Goal: Navigation & Orientation: Find specific page/section

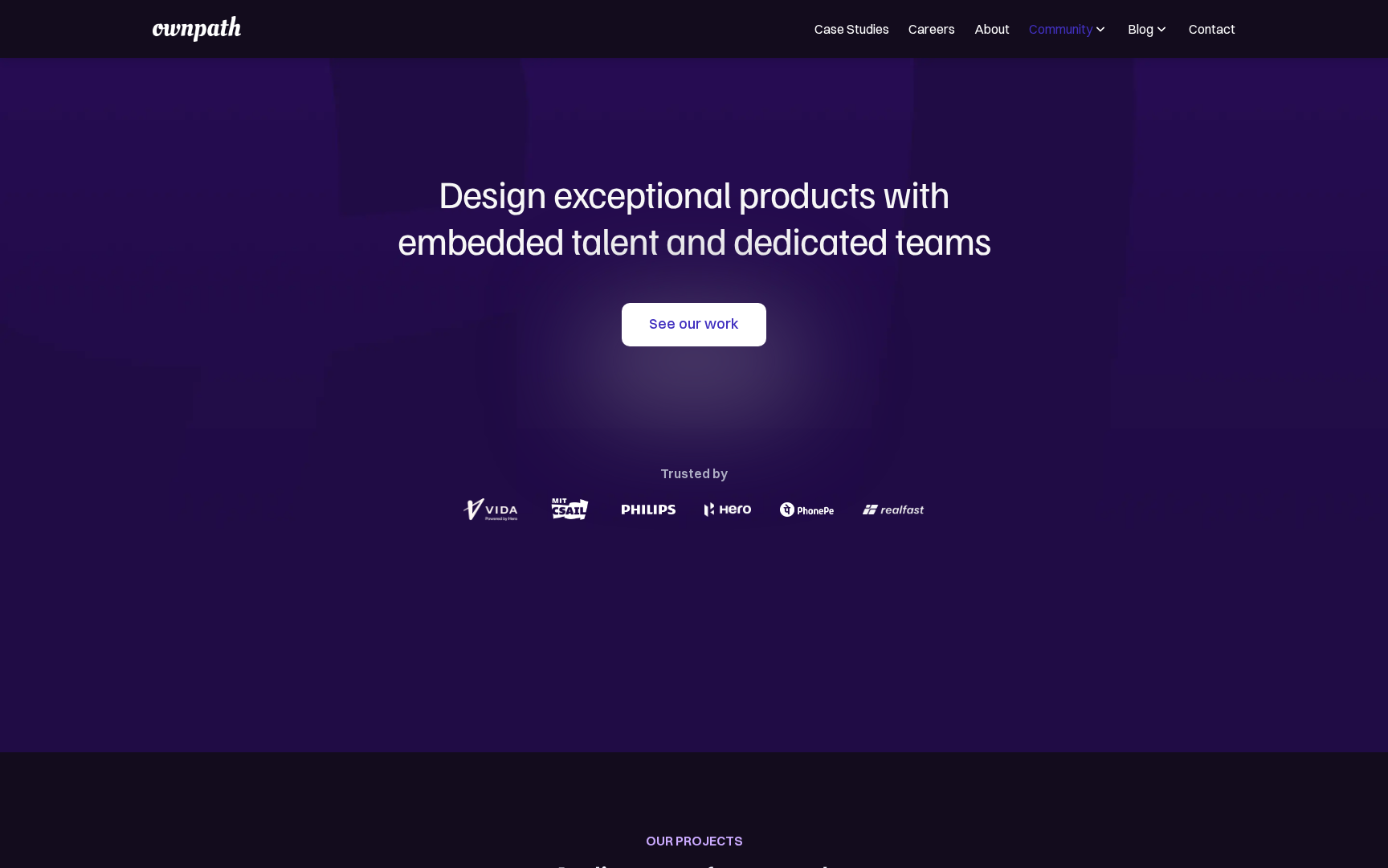
click at [1068, 21] on div "Community" at bounding box center [1060, 29] width 63 height 19
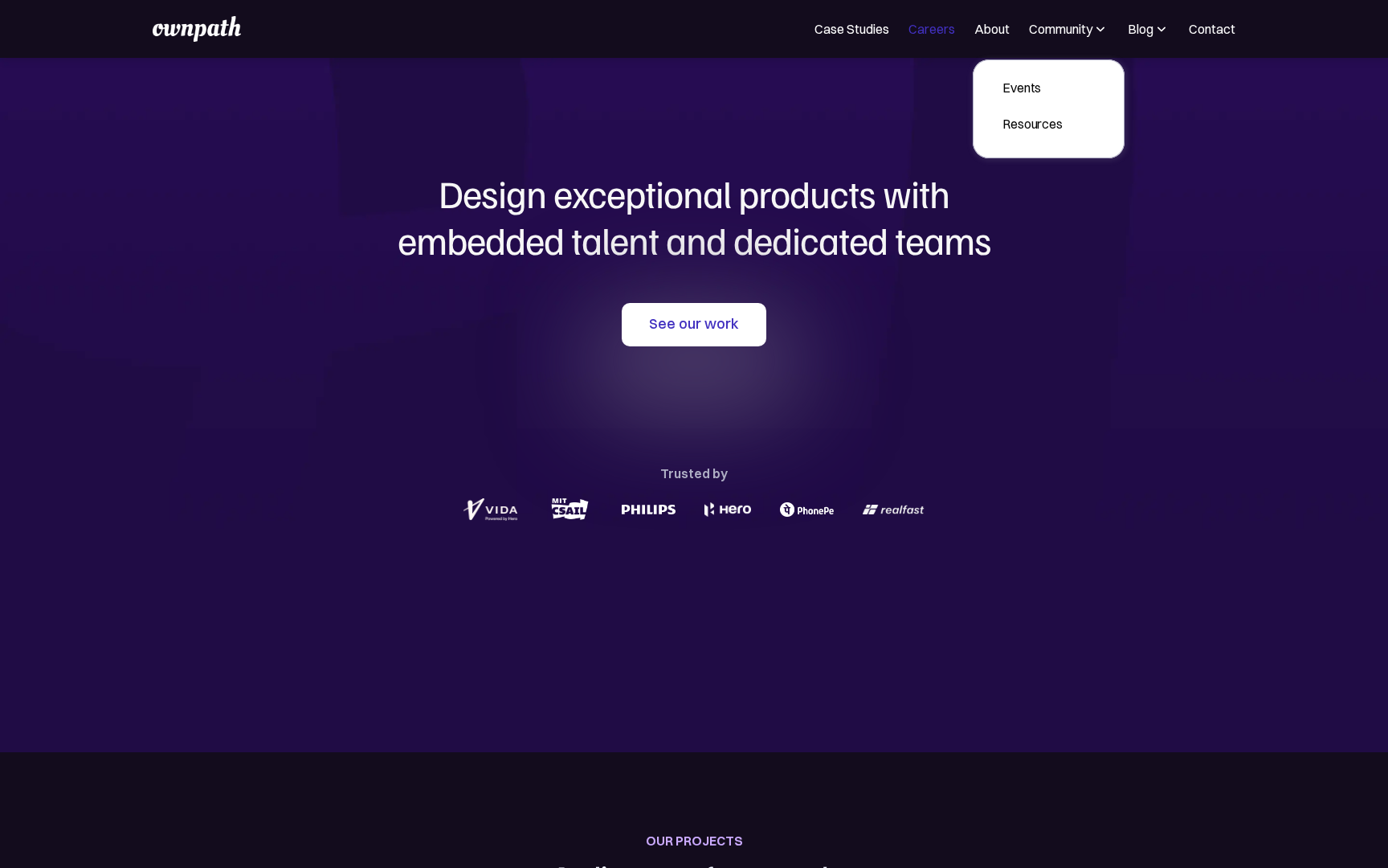
click at [944, 31] on link "Careers" at bounding box center [932, 29] width 47 height 19
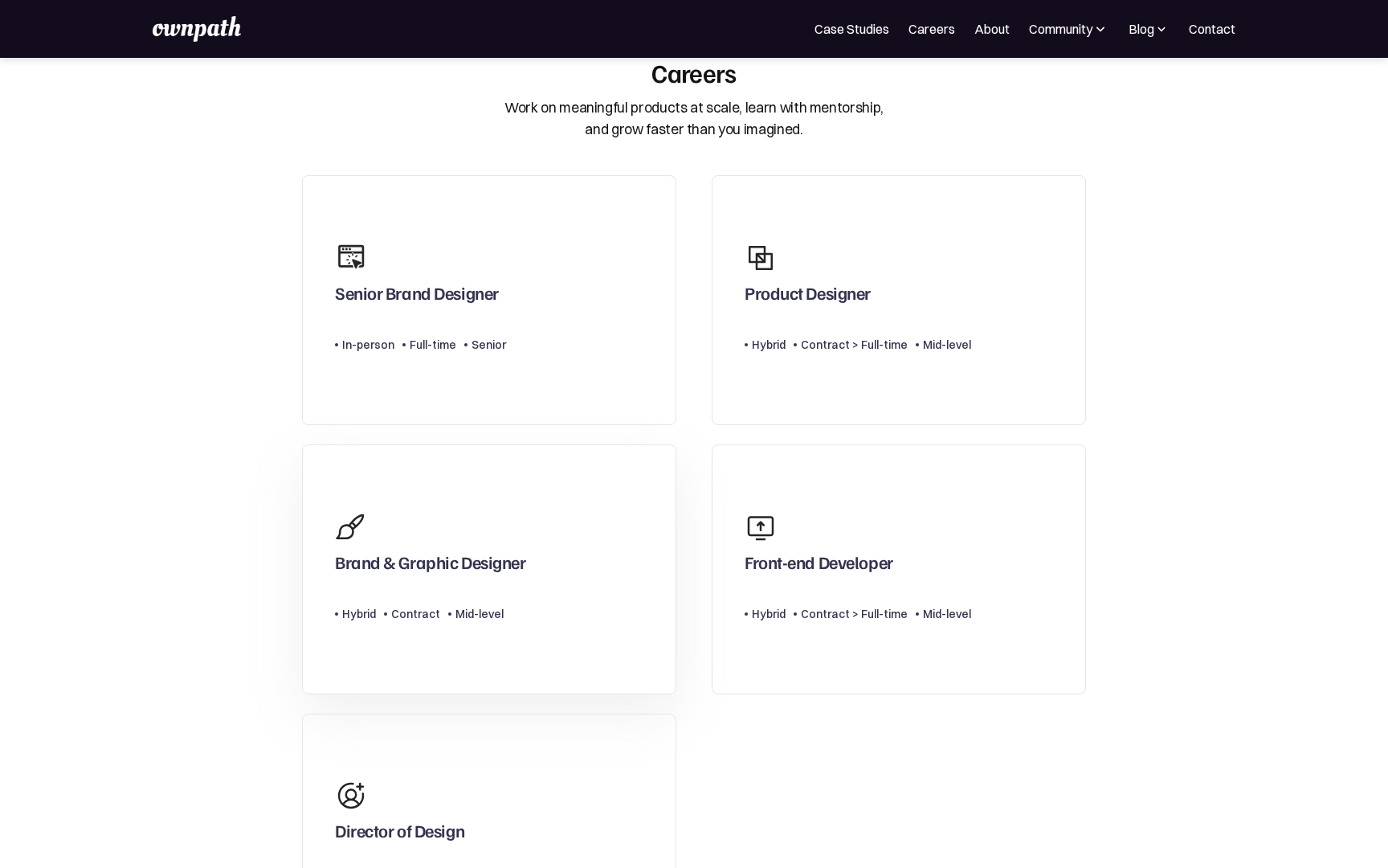
scroll to position [48, 0]
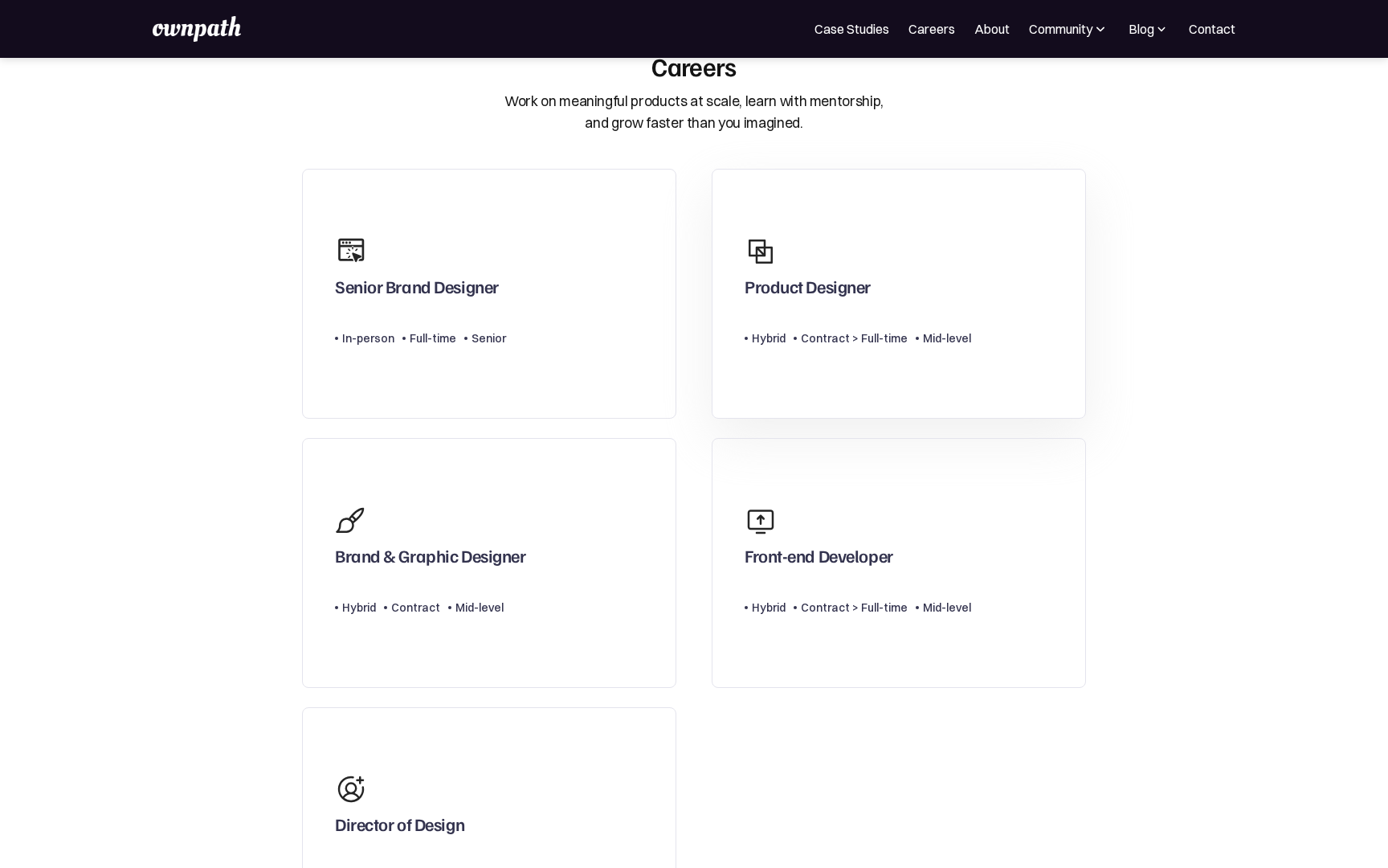
click at [776, 322] on div "Type Level Hybrid Contract > Full-time Mid-level" at bounding box center [857, 331] width 227 height 32
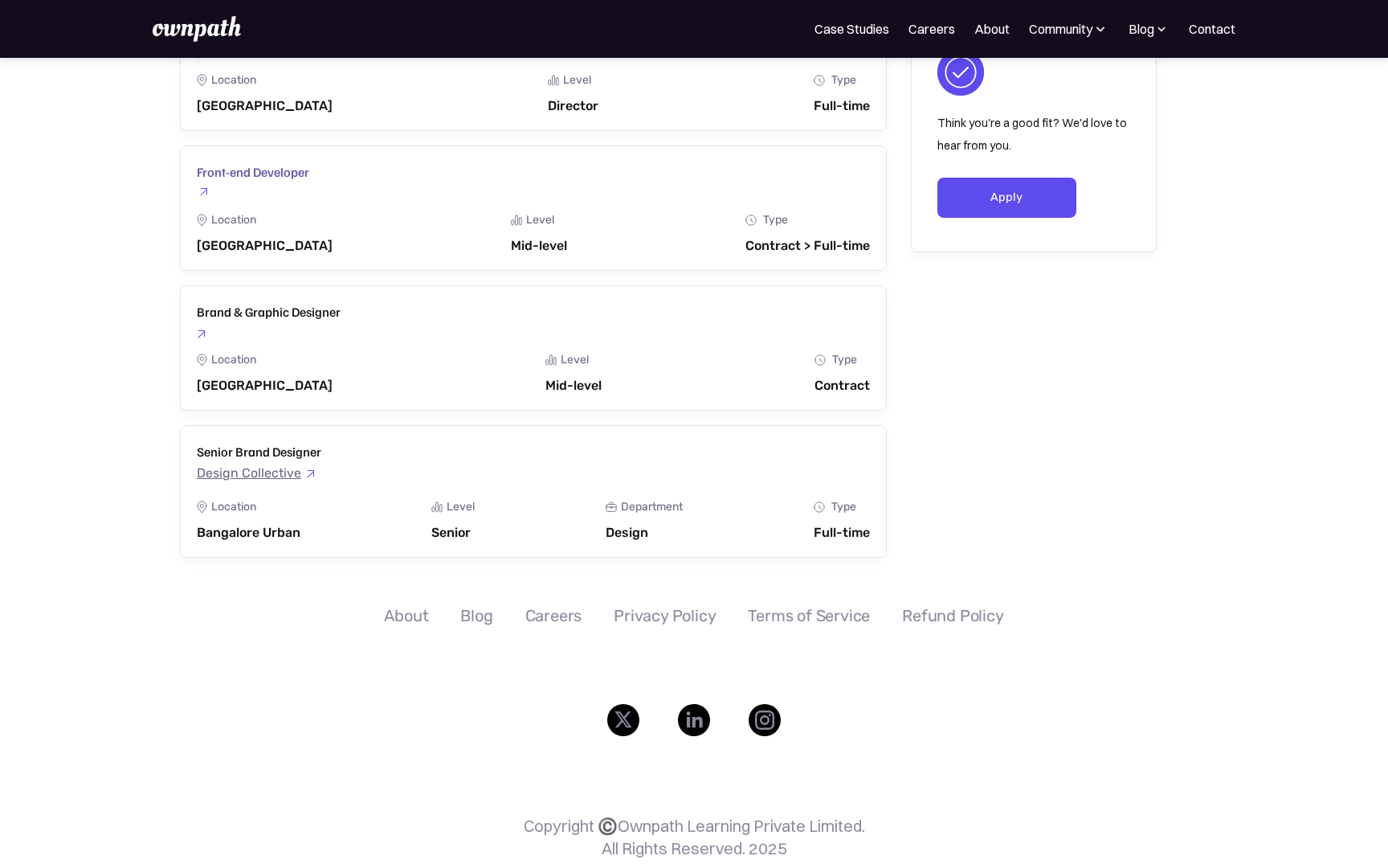
scroll to position [2515, 0]
